Goal: Task Accomplishment & Management: Manage account settings

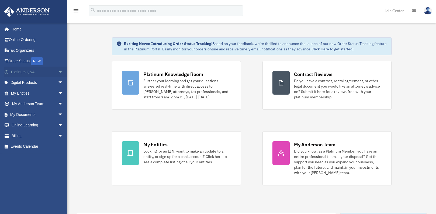
click at [59, 74] on span "arrow_drop_down" at bounding box center [63, 72] width 11 height 11
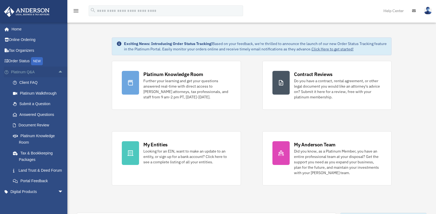
click at [59, 74] on span "arrow_drop_up" at bounding box center [63, 72] width 11 height 11
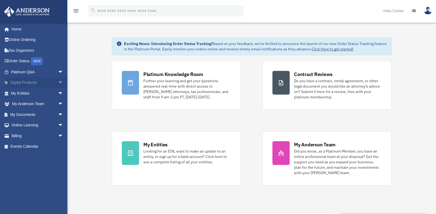
click at [58, 82] on span "arrow_drop_down" at bounding box center [63, 82] width 11 height 11
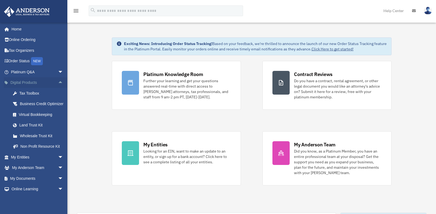
click at [58, 82] on span "arrow_drop_up" at bounding box center [63, 82] width 11 height 11
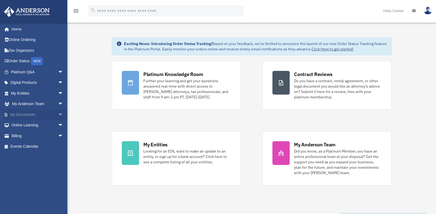
click at [58, 114] on span "arrow_drop_down" at bounding box center [63, 114] width 11 height 11
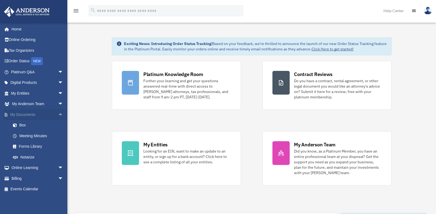
click at [58, 114] on span "arrow_drop_up" at bounding box center [63, 114] width 11 height 11
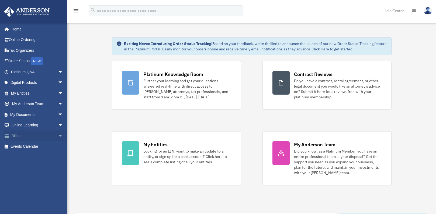
click at [59, 137] on span "arrow_drop_down" at bounding box center [63, 135] width 11 height 11
click at [59, 137] on span "arrow_drop_up" at bounding box center [63, 135] width 11 height 11
click at [58, 134] on span "arrow_drop_down" at bounding box center [63, 135] width 11 height 11
click at [35, 149] on link "$ Open Invoices" at bounding box center [40, 146] width 64 height 11
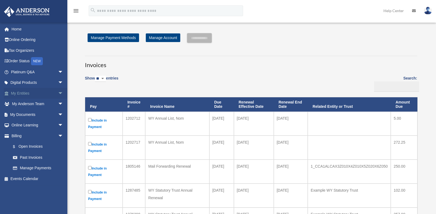
click at [58, 93] on span "arrow_drop_down" at bounding box center [63, 93] width 11 height 11
